Goal: Find specific page/section: Find specific page/section

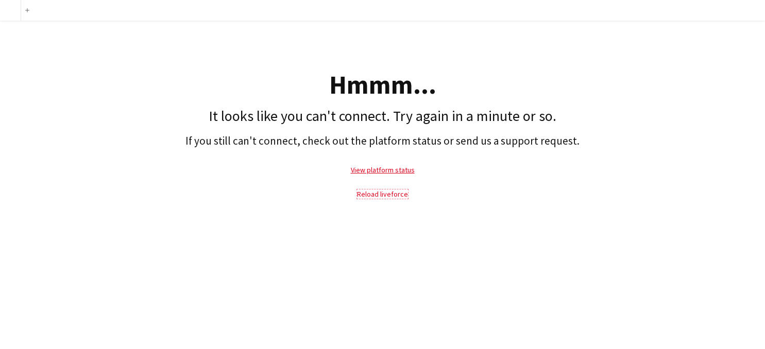
click at [383, 195] on link "Reload liveforce" at bounding box center [382, 193] width 51 height 9
click at [388, 196] on link "Reload liveforce" at bounding box center [382, 193] width 51 height 9
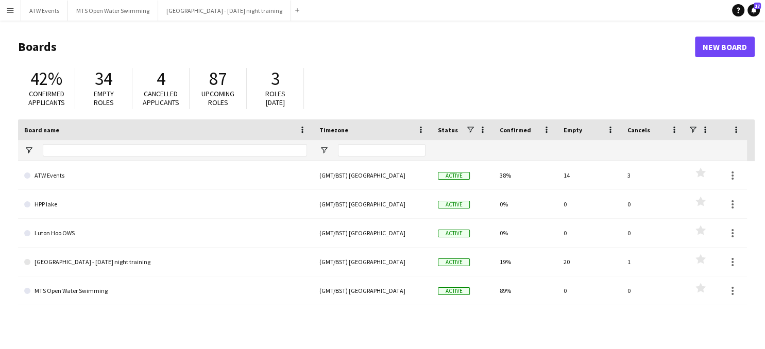
click at [13, 13] on app-icon "Menu" at bounding box center [10, 10] width 8 height 8
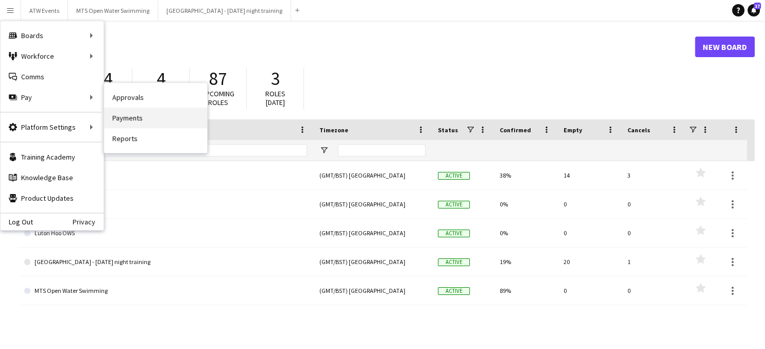
click at [130, 117] on link "Payments" at bounding box center [155, 118] width 103 height 21
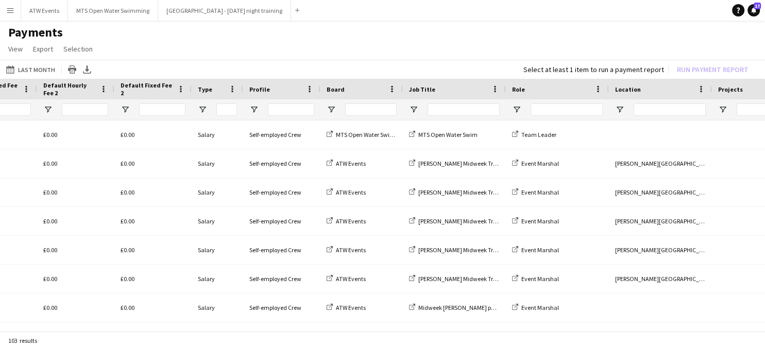
scroll to position [0, 740]
